Goal: Check status: Check status

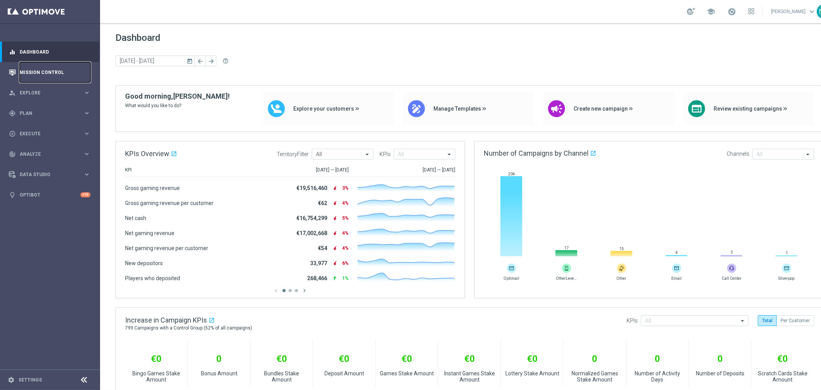
click at [33, 70] on link "Mission Control" at bounding box center [55, 72] width 71 height 20
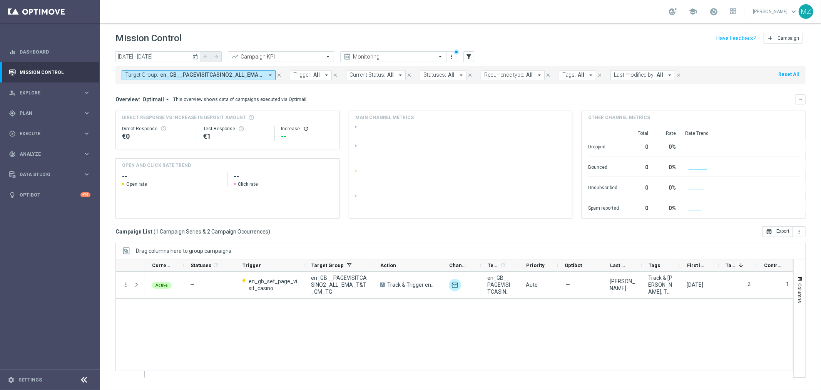
click at [228, 71] on button "Target Group: en_GB__PAGEVISITCASINO2_ALL_EMA_T&T_GM_TG arrow_drop_down" at bounding box center [199, 75] width 154 height 10
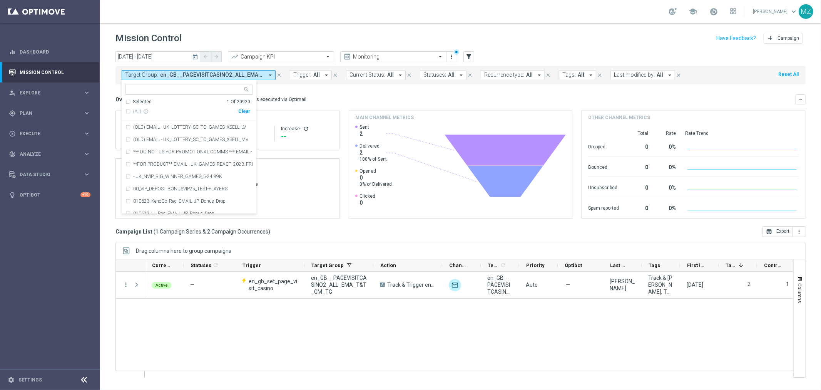
click at [184, 72] on span "en_GB__PAGEVISITCASINO2_ALL_EMA_T&T_GM_TG" at bounding box center [212, 75] width 104 height 7
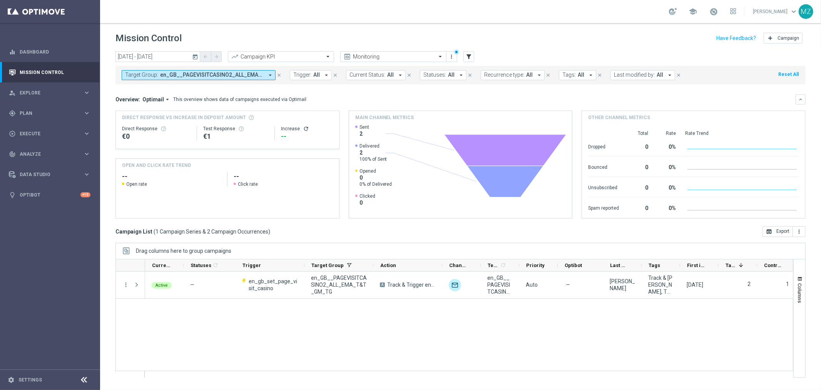
click at [184, 72] on span "en_GB__PAGEVISITCASINO2_ALL_EMA_T&T_GM_TG" at bounding box center [212, 75] width 104 height 7
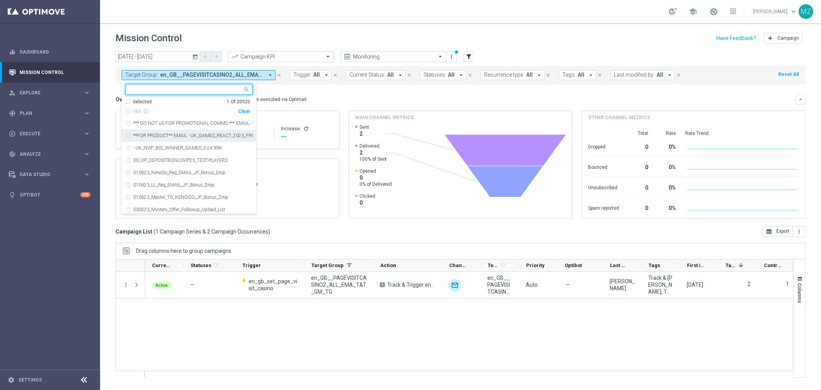
scroll to position [43, 0]
click at [390, 2] on div "school Magdalena Zazula keyboard_arrow_down MZ" at bounding box center [460, 11] width 721 height 23
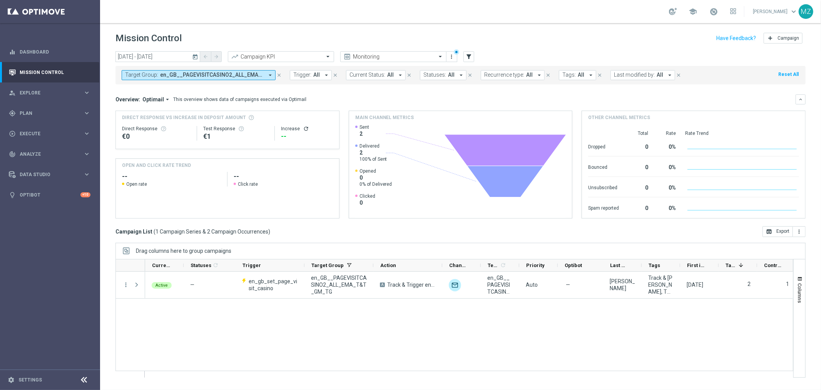
click at [257, 74] on span "en_GB__PAGEVISITCASINO2_ALL_EMA_T&T_GM_TG" at bounding box center [212, 75] width 104 height 7
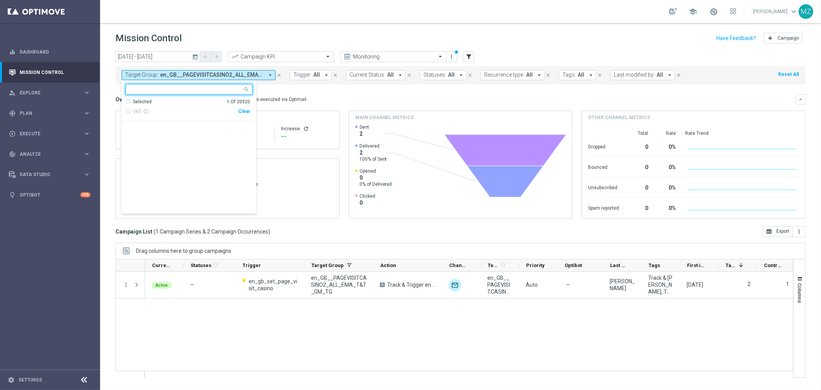
scroll to position [257637, 0]
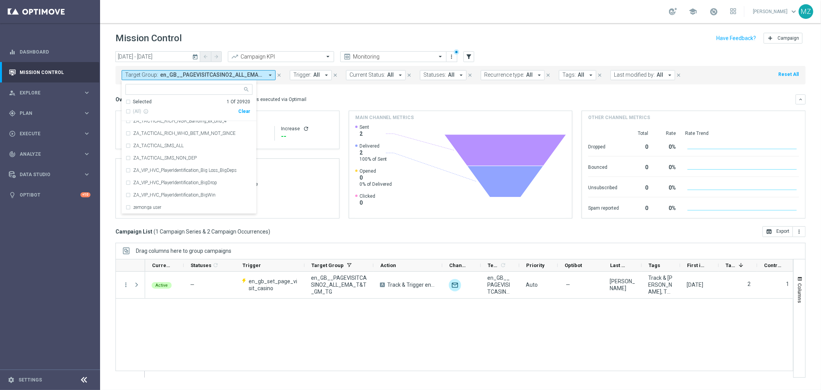
click at [449, 30] on header "Mission Control add Campaign" at bounding box center [460, 37] width 721 height 28
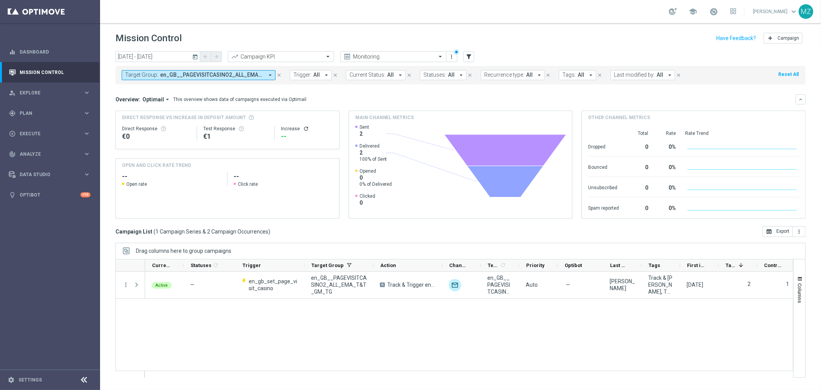
click at [230, 72] on span "en_GB__PAGEVISITCASINO2_ALL_EMA_T&T_GM_TG" at bounding box center [212, 75] width 104 height 7
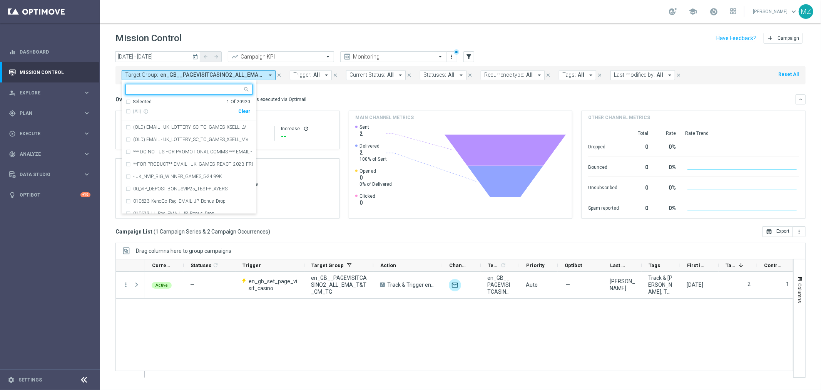
click at [0, 0] on div "Clear" at bounding box center [0, 0] width 0 height 0
click at [198, 92] on input "text" at bounding box center [186, 89] width 113 height 7
click at [321, 77] on button "Trigger: All arrow_drop_down" at bounding box center [311, 75] width 42 height 10
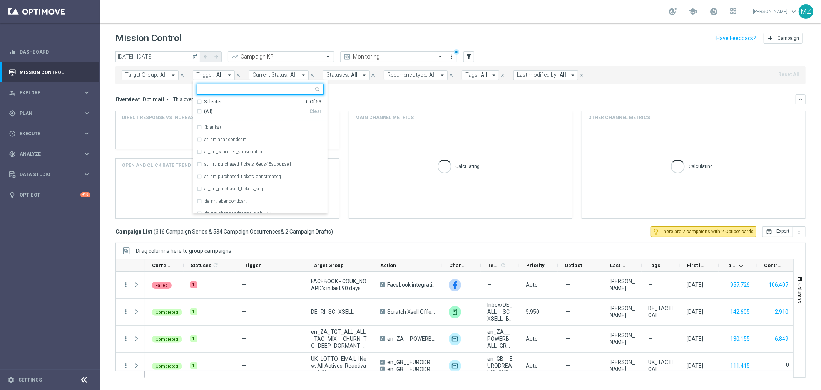
type input "en_gb_set_page_visit_casino"
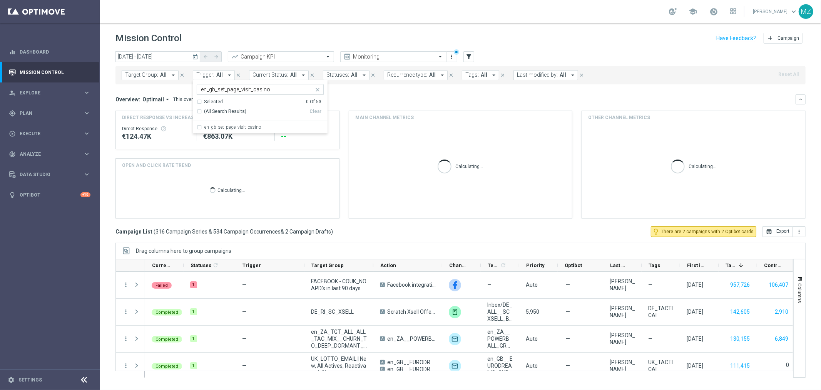
drag, startPoint x: 300, startPoint y: 80, endPoint x: 287, endPoint y: 82, distance: 13.7
click at [291, 80] on div "en_gb_set_page_visit_casino Selected 0 Of 53 (All Search Results) Clear en_gb_s…" at bounding box center [260, 107] width 135 height 54
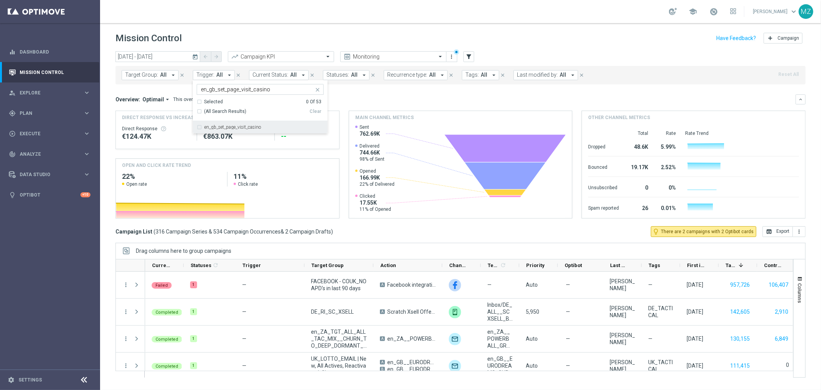
click at [224, 126] on label "en_gb_set_page_visit_casino" at bounding box center [232, 127] width 57 height 5
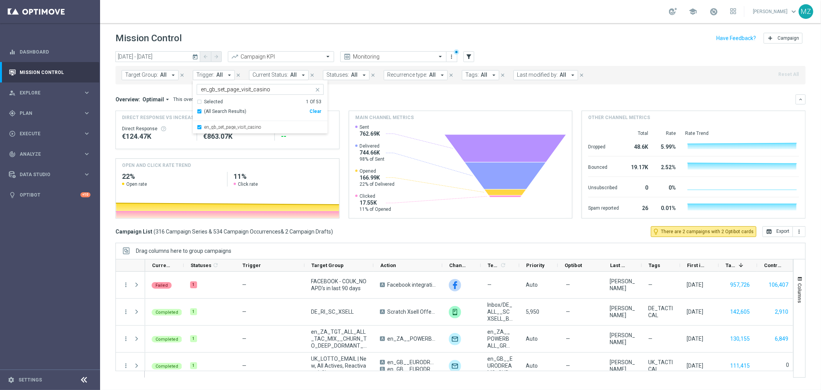
click at [420, 10] on div "school Magdalena Zazula keyboard_arrow_down MZ" at bounding box center [460, 11] width 721 height 23
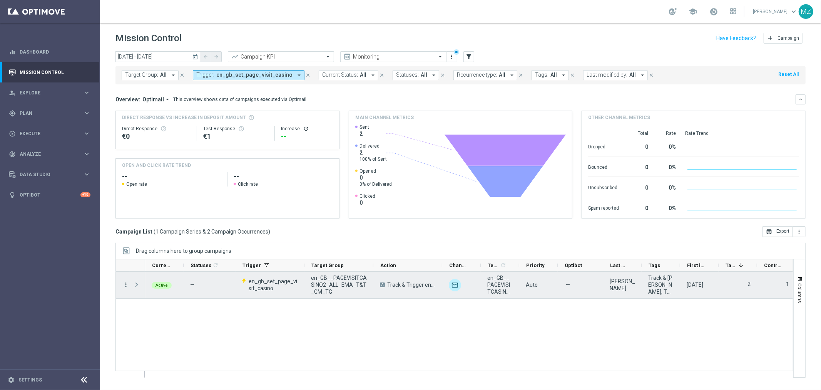
click at [124, 283] on icon "more_vert" at bounding box center [125, 284] width 7 height 7
click at [189, 284] on div "list Campaign Details" at bounding box center [172, 289] width 87 height 11
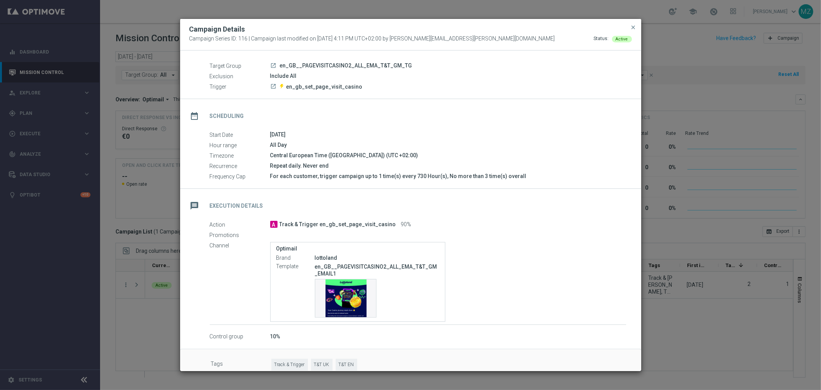
scroll to position [32, 0]
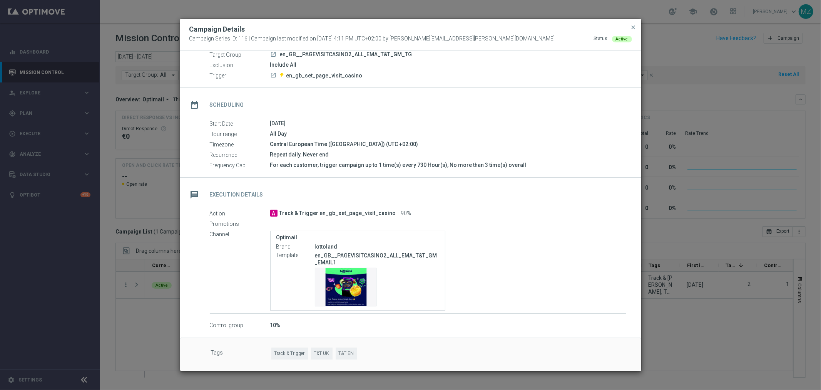
click at [325, 166] on div "For each customer, trigger campaign up to 1 time(s) every 730 Hour(s), No more …" at bounding box center [448, 165] width 356 height 8
click at [634, 27] on span "close" at bounding box center [634, 27] width 6 height 6
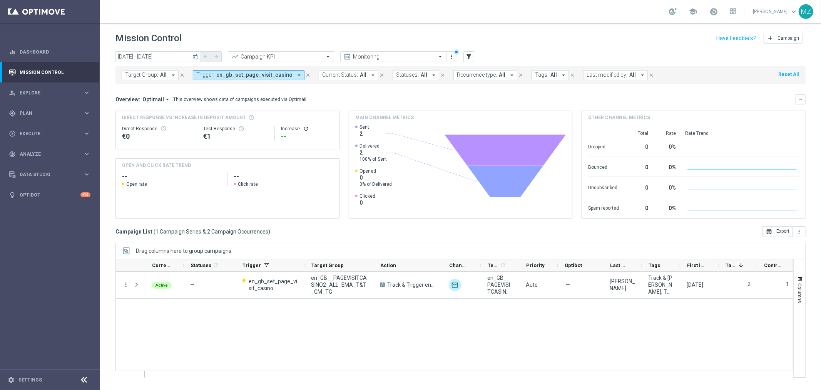
drag, startPoint x: 357, startPoint y: 132, endPoint x: 364, endPoint y: 132, distance: 6.9
click at [363, 132] on div "Sent 2" at bounding box center [373, 130] width 37 height 13
drag, startPoint x: 364, startPoint y: 132, endPoint x: 357, endPoint y: 132, distance: 6.9
click at [357, 132] on div "Sent 2" at bounding box center [373, 130] width 37 height 13
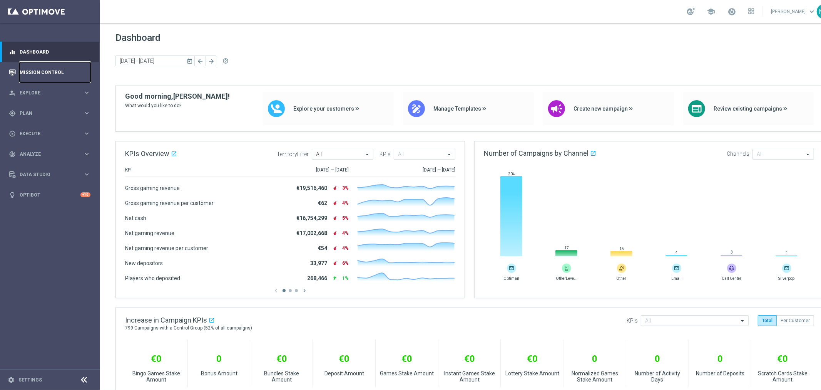
click at [51, 76] on link "Mission Control" at bounding box center [55, 72] width 71 height 20
click at [47, 74] on link "Mission Control" at bounding box center [55, 72] width 71 height 20
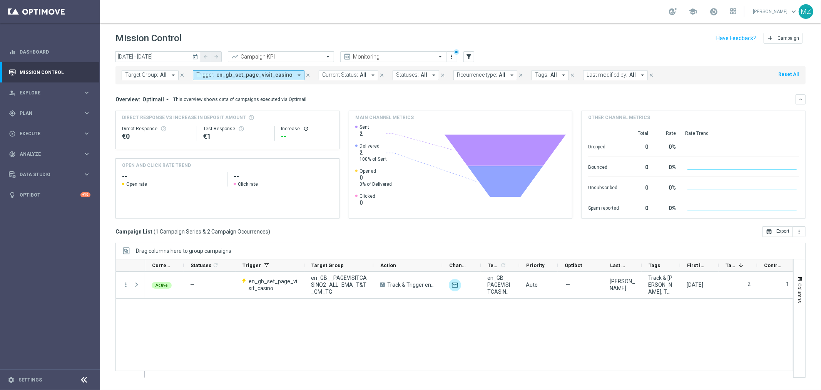
click at [269, 72] on span "en_gb_set_page_visit_casino" at bounding box center [254, 75] width 76 height 7
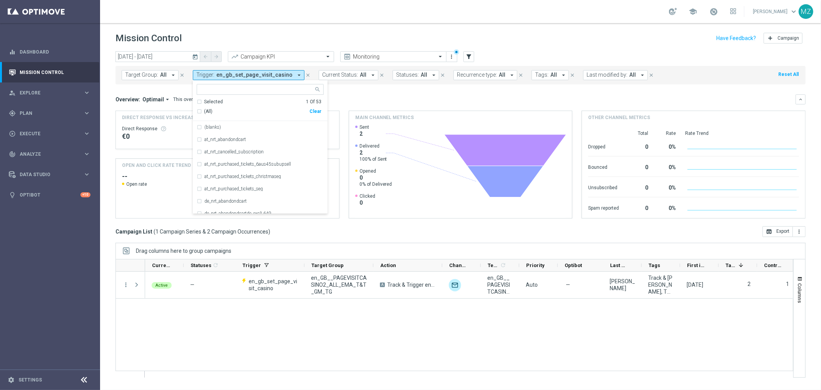
click at [196, 57] on icon "today" at bounding box center [195, 56] width 7 height 7
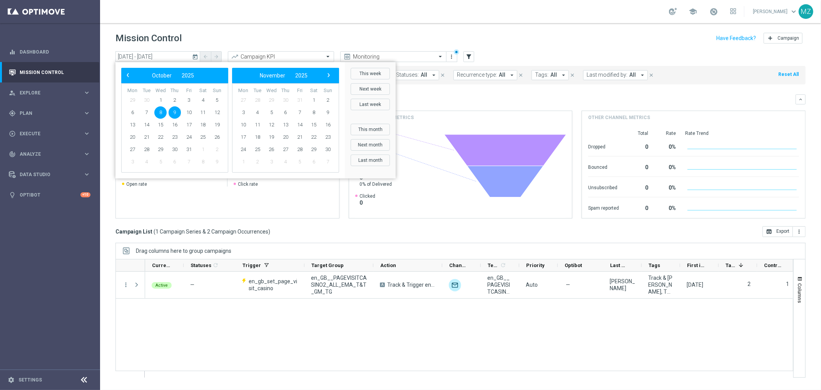
click at [162, 112] on span "8" at bounding box center [160, 112] width 12 height 12
click at [132, 127] on span "13" at bounding box center [132, 125] width 12 height 12
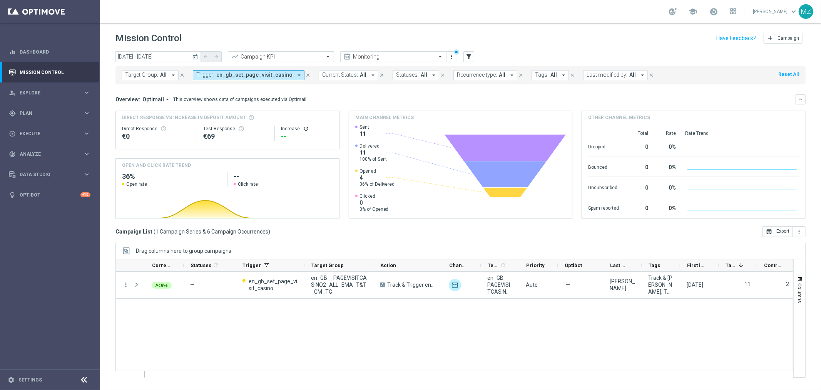
click at [306, 128] on icon "refresh" at bounding box center [306, 129] width 6 height 6
click at [246, 73] on span "en_gb_set_page_visit_casino" at bounding box center [254, 75] width 76 height 7
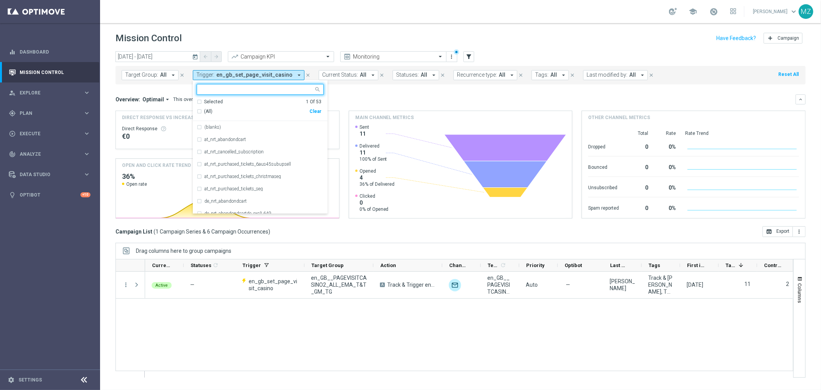
click at [199, 112] on div "(All)" at bounding box center [253, 111] width 113 height 7
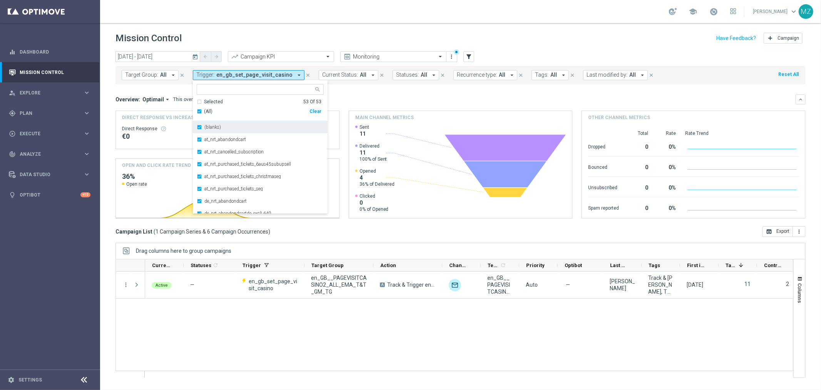
click at [197, 125] on div "(blanks)" at bounding box center [260, 127] width 127 height 12
click at [475, 31] on div "Mission Control add Campaign" at bounding box center [460, 38] width 690 height 15
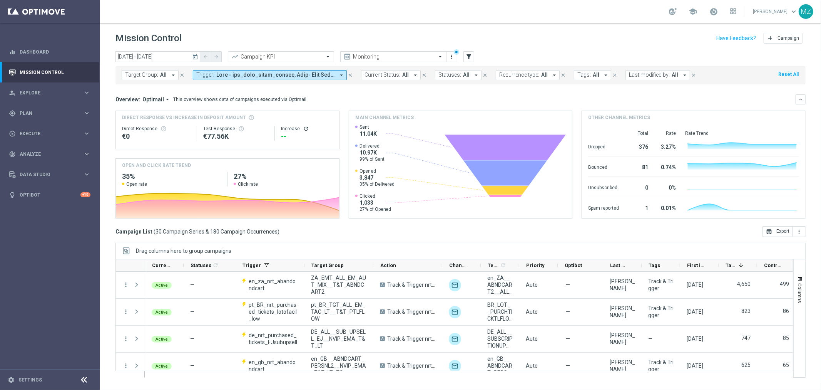
click at [192, 53] on icon "today" at bounding box center [195, 56] width 7 height 7
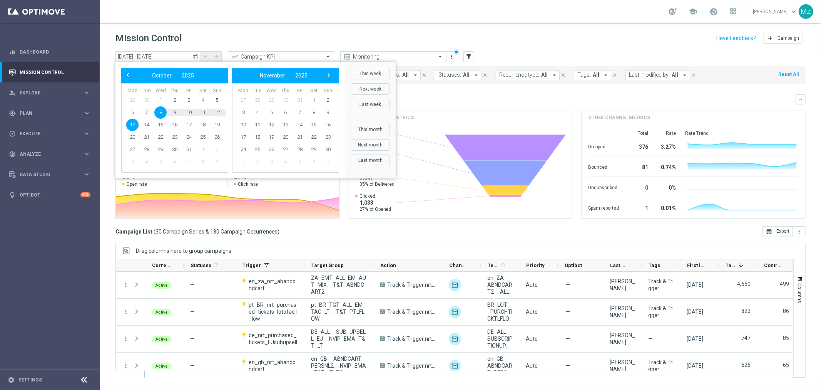
click at [129, 122] on span "13" at bounding box center [132, 125] width 12 height 12
click at [132, 124] on span "13" at bounding box center [132, 125] width 12 height 12
type input "13 Oct 2025 - 13 Oct 2025"
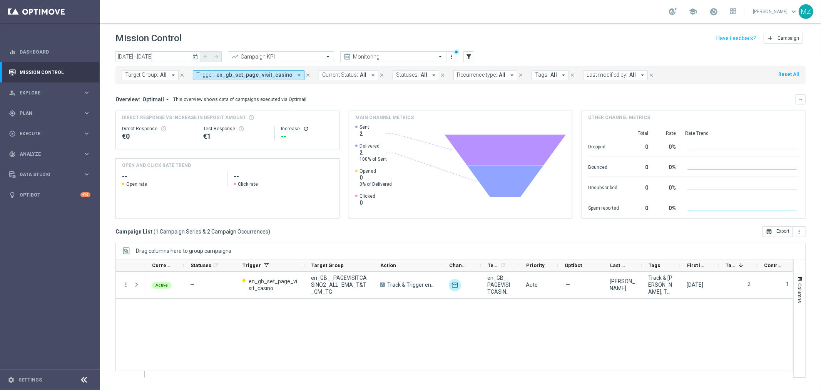
click at [267, 72] on span "en_gb_set_page_visit_casino" at bounding box center [254, 75] width 76 height 7
click at [278, 75] on span "en_gb_set_page_visit_casino" at bounding box center [254, 75] width 76 height 7
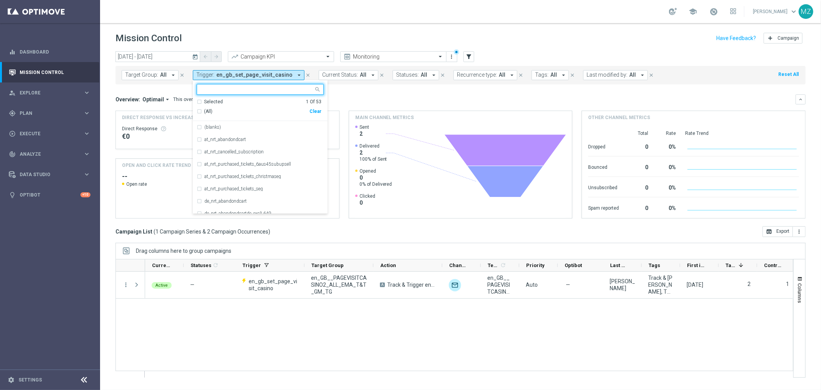
drag, startPoint x: 313, startPoint y: 109, endPoint x: 297, endPoint y: 110, distance: 16.2
click at [0, 0] on div "Clear" at bounding box center [0, 0] width 0 height 0
click at [274, 73] on span "en_gb_set_page_visit_casino" at bounding box center [254, 75] width 76 height 7
